Goal: Task Accomplishment & Management: Complete application form

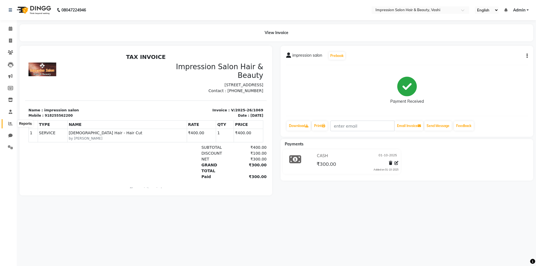
click at [10, 123] on icon at bounding box center [10, 123] width 4 height 4
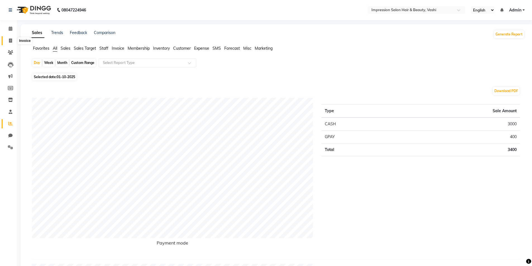
click at [8, 41] on span at bounding box center [11, 41] width 10 height 6
select select "service"
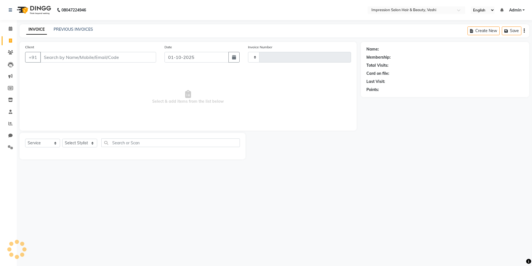
type input "1070"
select select "125"
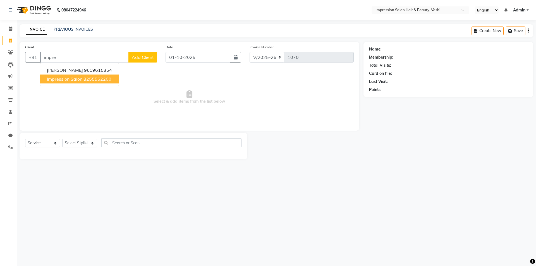
click at [72, 82] on button "impression salon 8255562200" at bounding box center [79, 79] width 78 height 9
type input "8255562200"
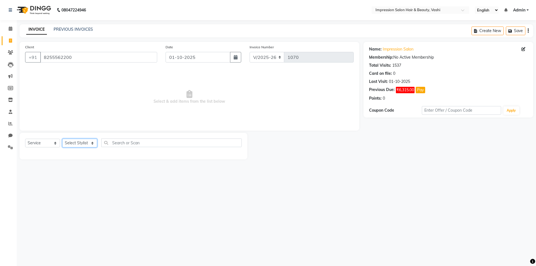
click at [69, 145] on select "Select Stylist [PERSON_NAME] [PERSON_NAME]" at bounding box center [79, 143] width 35 height 9
select select "80745"
click at [62, 139] on select "Select Stylist [PERSON_NAME] [PERSON_NAME]" at bounding box center [79, 143] width 35 height 9
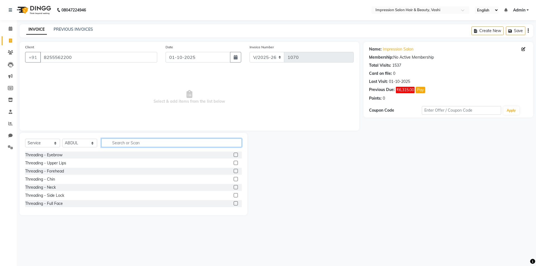
click at [121, 143] on input "text" at bounding box center [171, 143] width 140 height 9
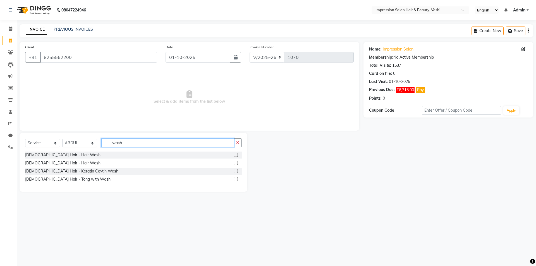
type input "wash"
click at [236, 162] on label at bounding box center [236, 163] width 4 height 4
click at [236, 162] on input "checkbox" at bounding box center [236, 163] width 4 height 4
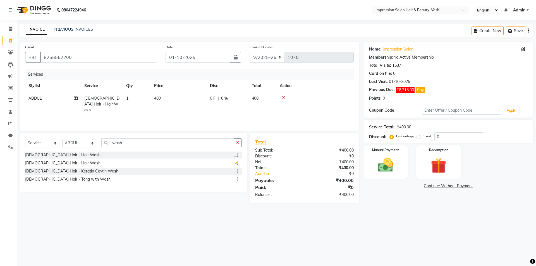
checkbox input "false"
click at [80, 142] on select "Select Stylist [PERSON_NAME] [PERSON_NAME]" at bounding box center [79, 143] width 35 height 9
select select "80765"
click at [62, 139] on select "Select Stylist [PERSON_NAME] [PERSON_NAME]" at bounding box center [79, 143] width 35 height 9
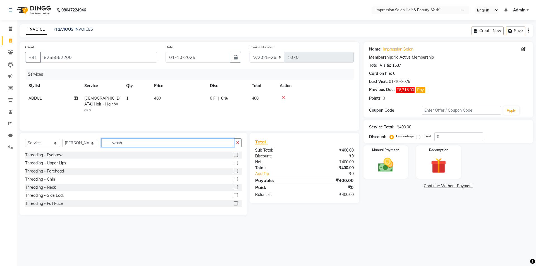
click at [144, 139] on input "wash" at bounding box center [167, 143] width 133 height 9
type input "w"
type input "upp"
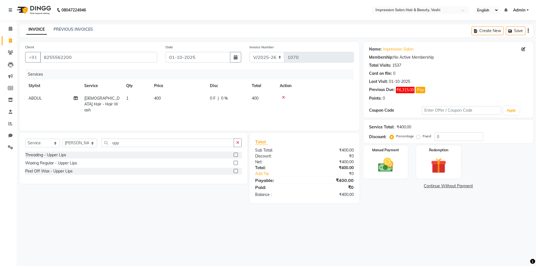
click at [237, 171] on label at bounding box center [236, 171] width 4 height 4
click at [237, 171] on input "checkbox" at bounding box center [236, 172] width 4 height 4
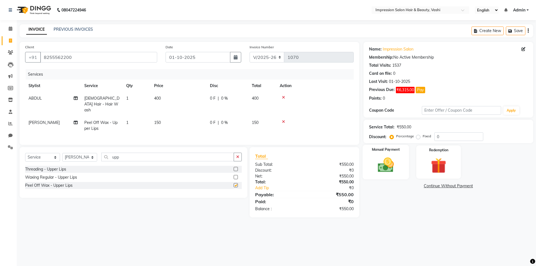
checkbox input "false"
click at [395, 161] on img at bounding box center [386, 165] width 26 height 18
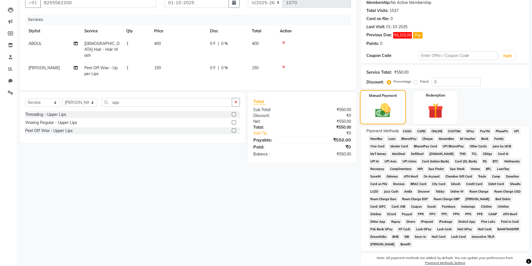
scroll to position [56, 0]
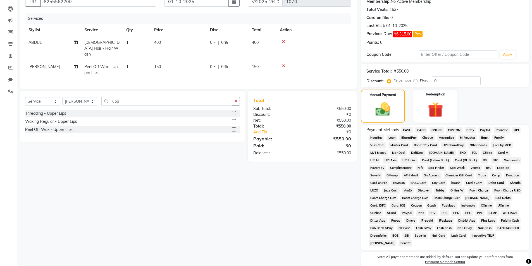
click at [467, 132] on span "GPay" at bounding box center [470, 130] width 11 height 6
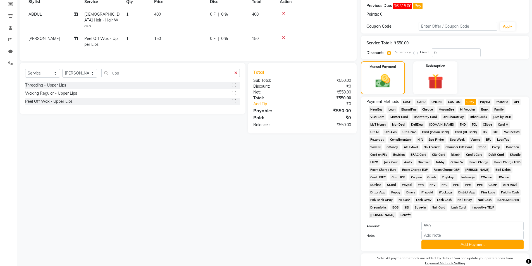
scroll to position [110, 0]
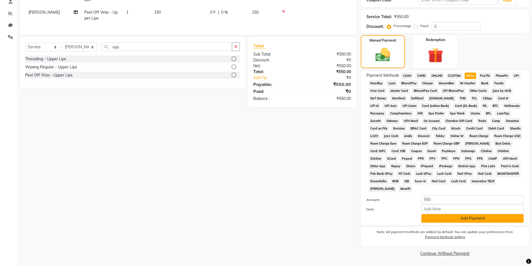
click at [437, 216] on button "Add Payment" at bounding box center [472, 218] width 102 height 9
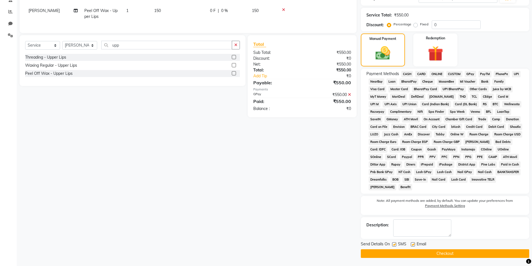
scroll to position [112, 0]
click at [420, 254] on button "Checkout" at bounding box center [445, 253] width 168 height 9
